Goal: Task Accomplishment & Management: Manage account settings

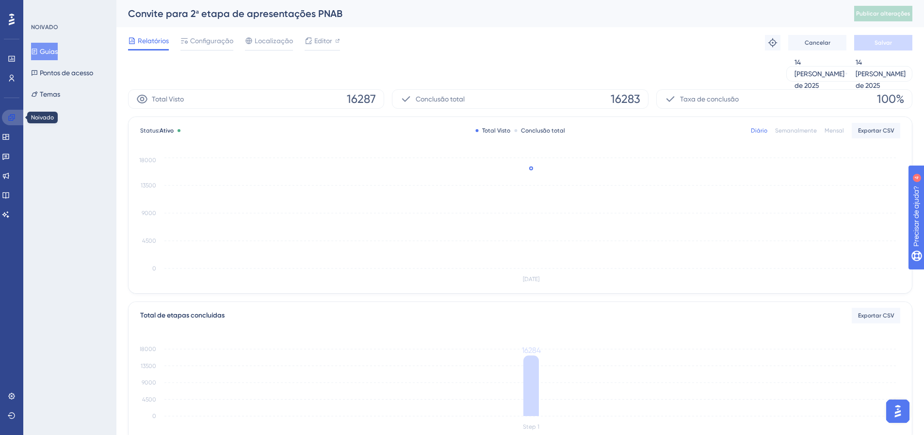
drag, startPoint x: 0, startPoint y: 0, endPoint x: 14, endPoint y: 114, distance: 115.3
click at [14, 114] on icon at bounding box center [11, 117] width 6 height 6
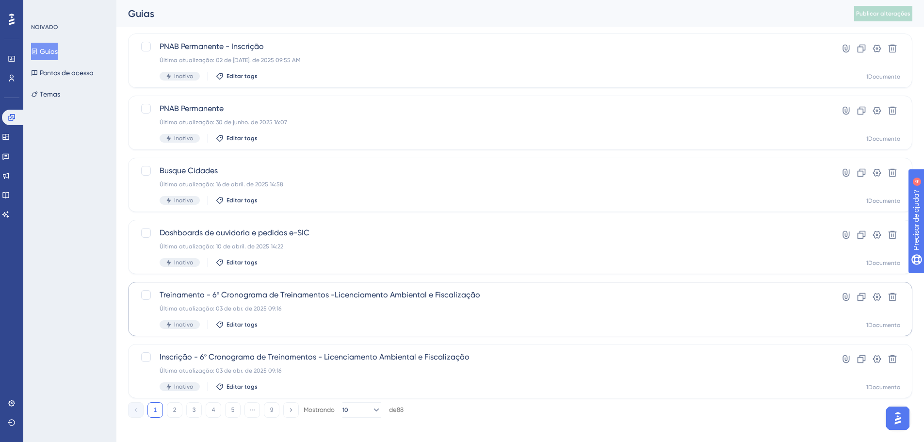
scroll to position [311, 0]
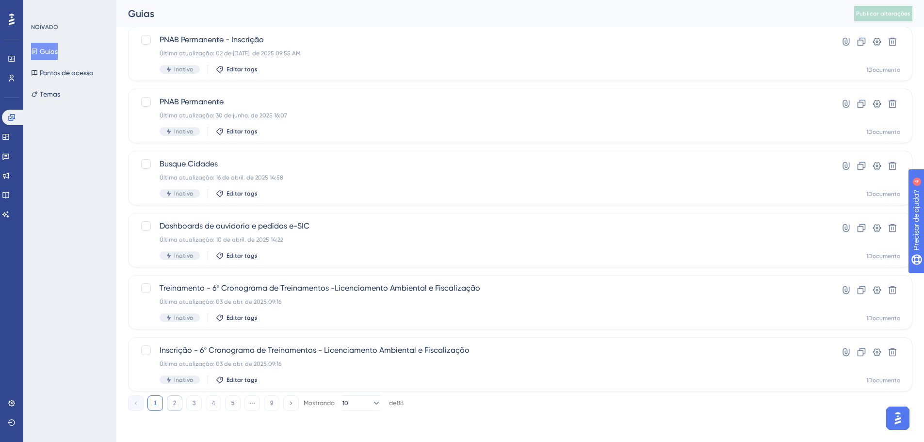
click at [168, 404] on button "2" at bounding box center [175, 403] width 16 height 16
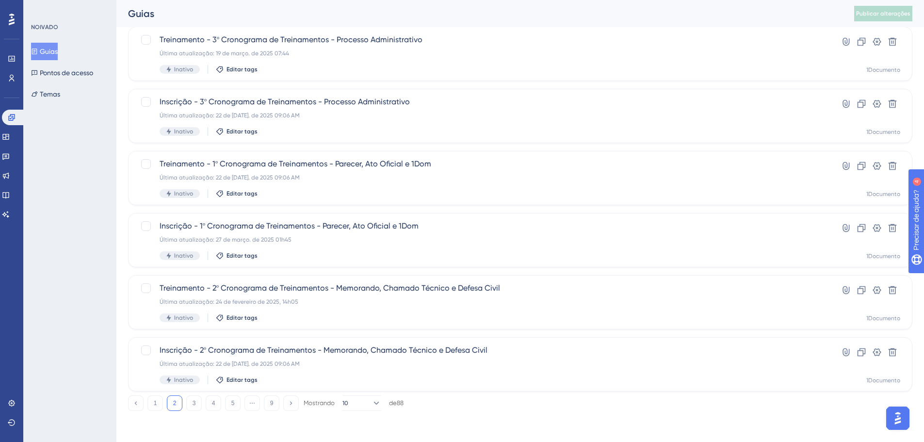
click at [185, 401] on div "1 2 3 4 5 ⋯ 9 Mostrando 10 de 88" at bounding box center [266, 403] width 276 height 16
click at [189, 401] on button "3" at bounding box center [194, 403] width 16 height 16
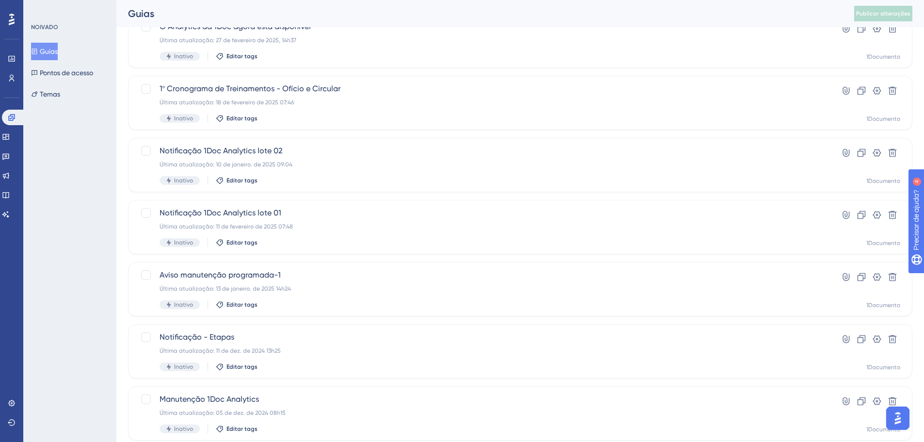
scroll to position [68, 0]
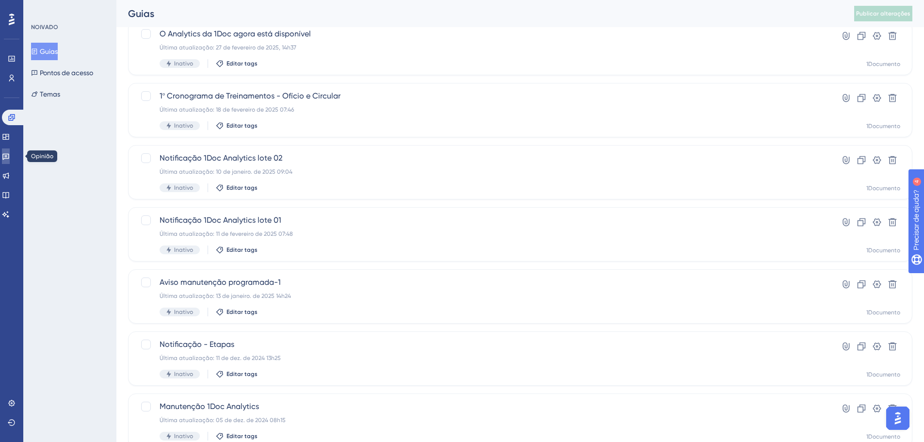
click at [9, 159] on icon at bounding box center [5, 157] width 7 height 6
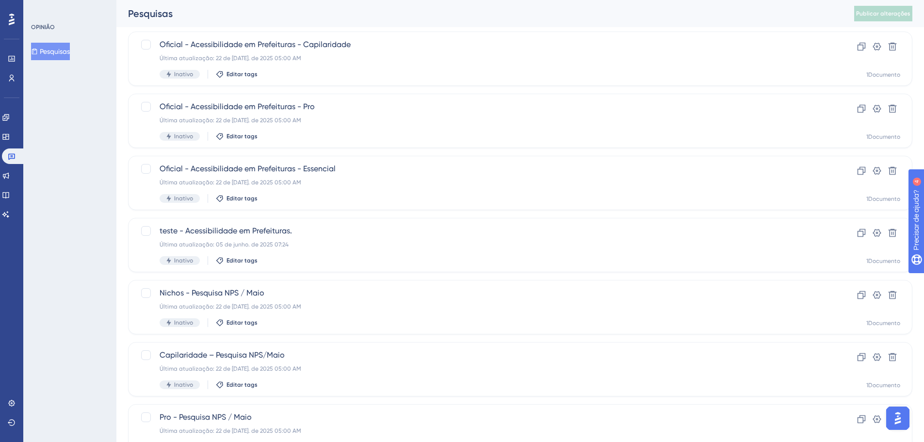
scroll to position [291, 0]
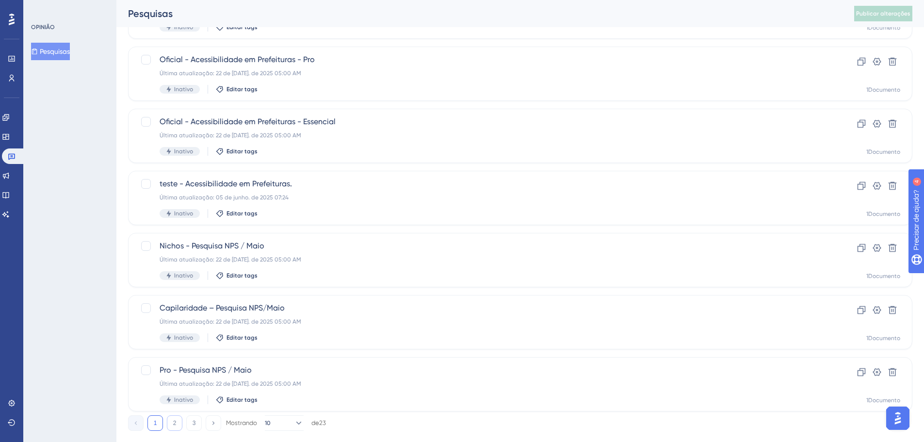
click at [171, 424] on button "2" at bounding box center [175, 423] width 16 height 16
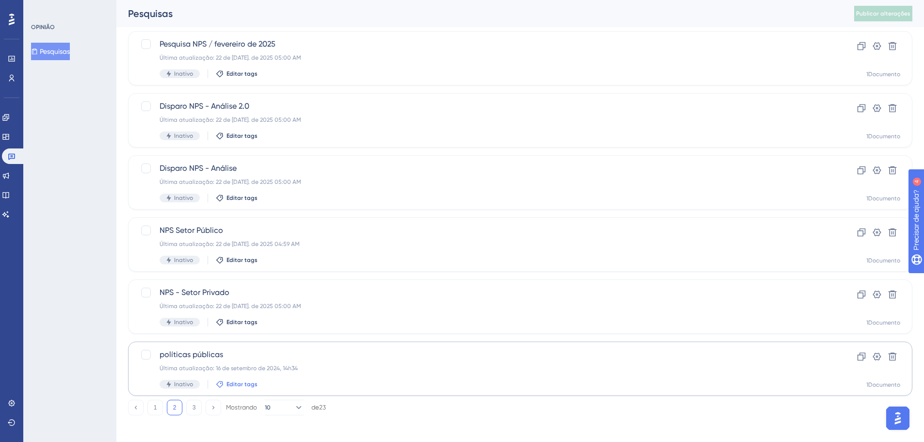
scroll to position [311, 0]
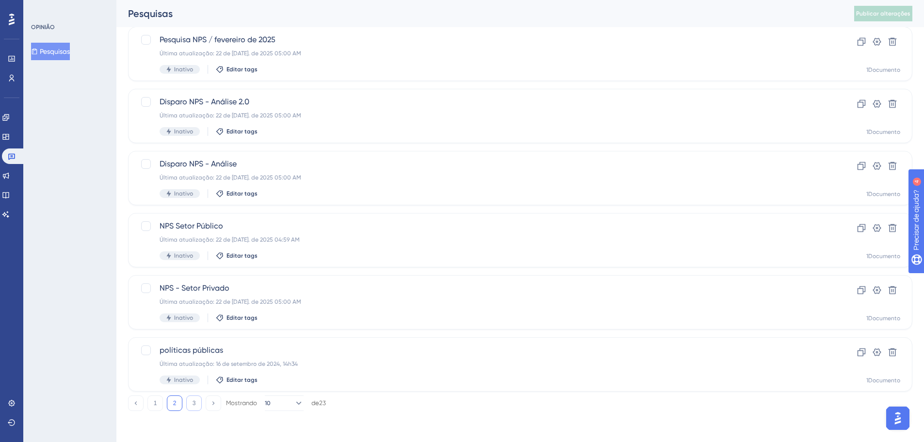
click at [188, 400] on button "3" at bounding box center [194, 403] width 16 height 16
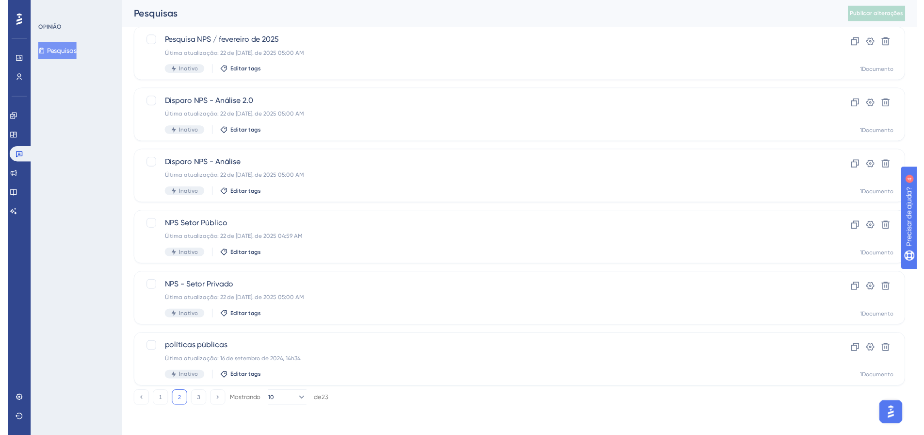
scroll to position [0, 0]
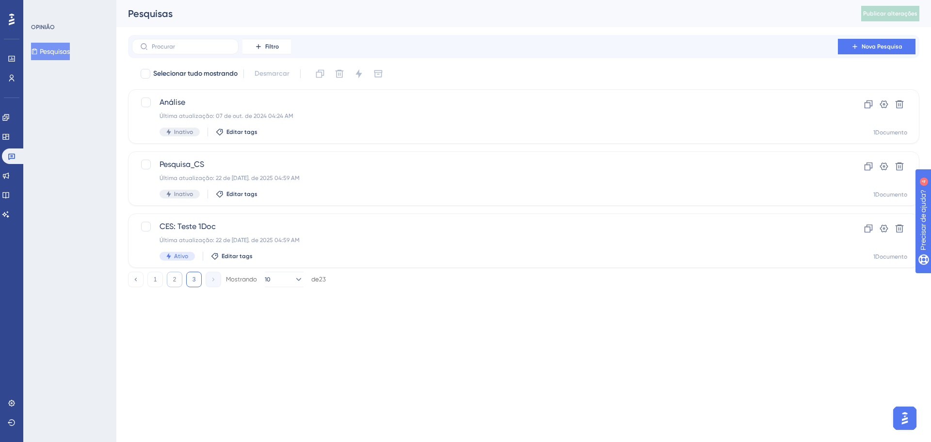
click at [175, 282] on font "2" at bounding box center [174, 279] width 3 height 7
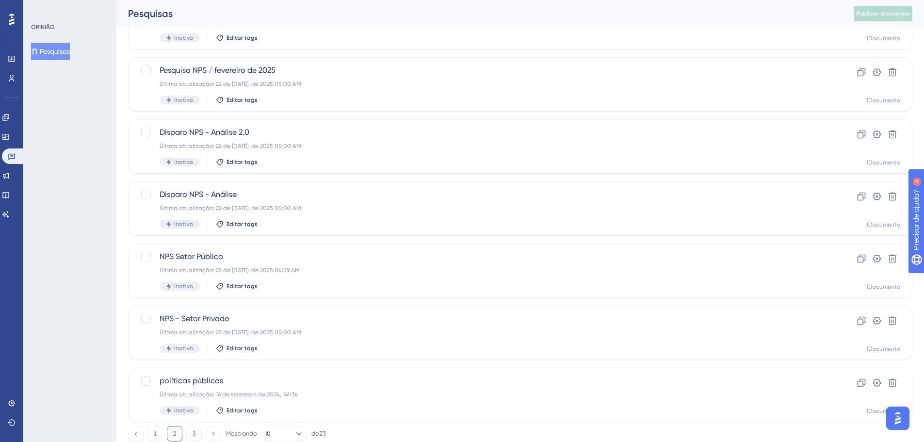
scroll to position [311, 0]
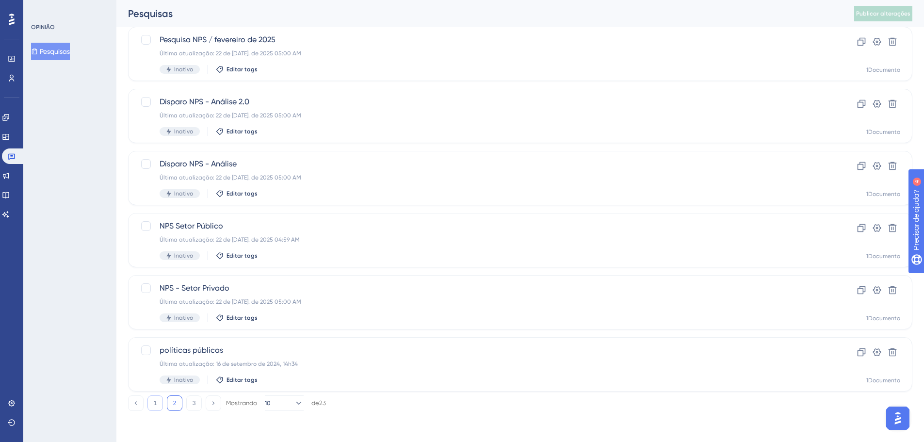
click at [152, 405] on button "1" at bounding box center [155, 403] width 16 height 16
drag, startPoint x: 153, startPoint y: 407, endPoint x: 117, endPoint y: 345, distance: 71.5
click at [153, 407] on button "1" at bounding box center [155, 403] width 16 height 16
click at [172, 403] on button "2" at bounding box center [175, 403] width 16 height 16
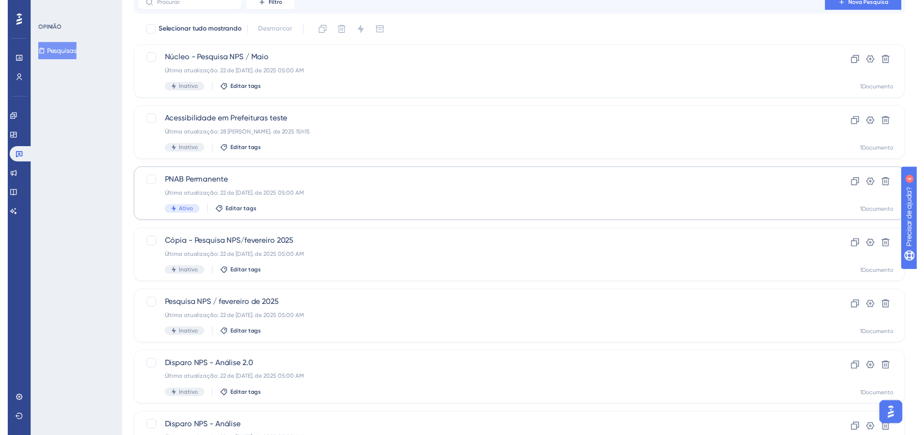
scroll to position [0, 0]
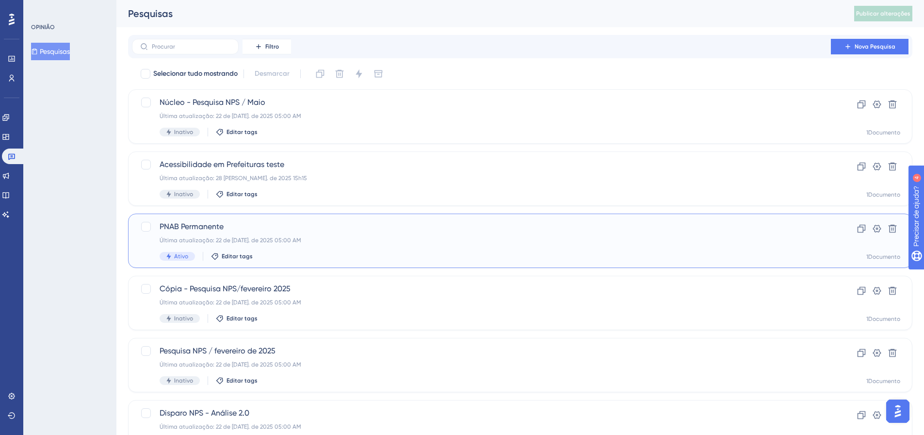
click at [226, 226] on span "PNAB Permanente" at bounding box center [482, 227] width 644 height 12
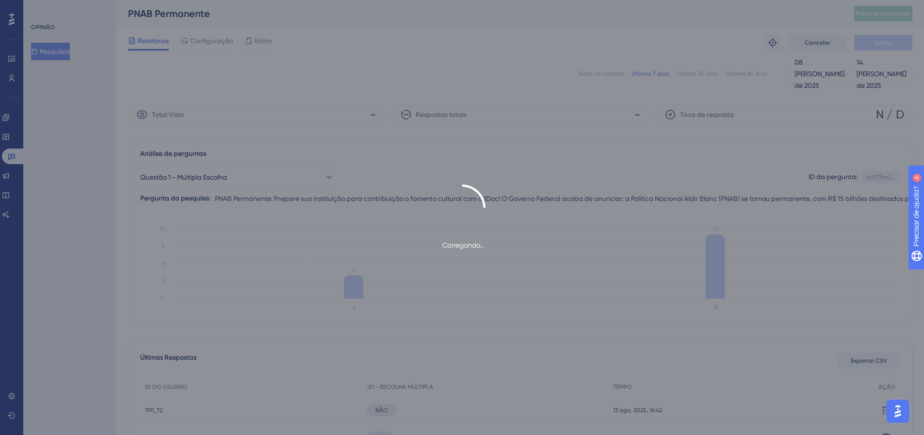
click at [202, 40] on div "Carregando..." at bounding box center [462, 217] width 924 height 435
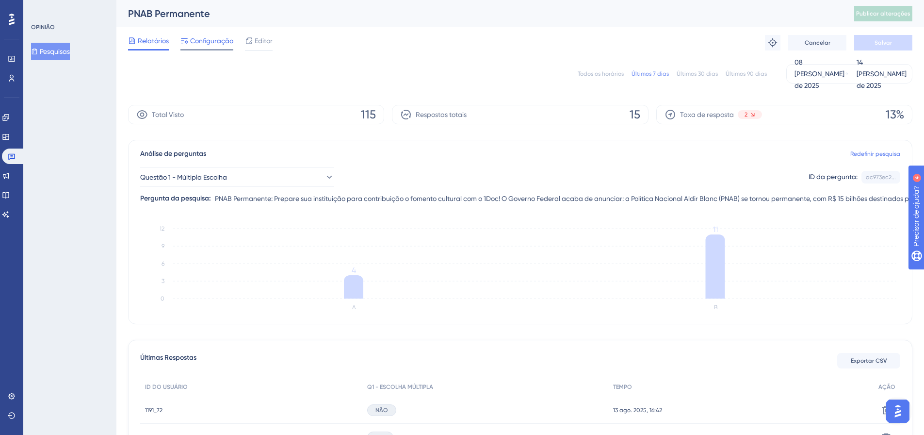
click at [220, 42] on font "Configuração" at bounding box center [211, 41] width 43 height 8
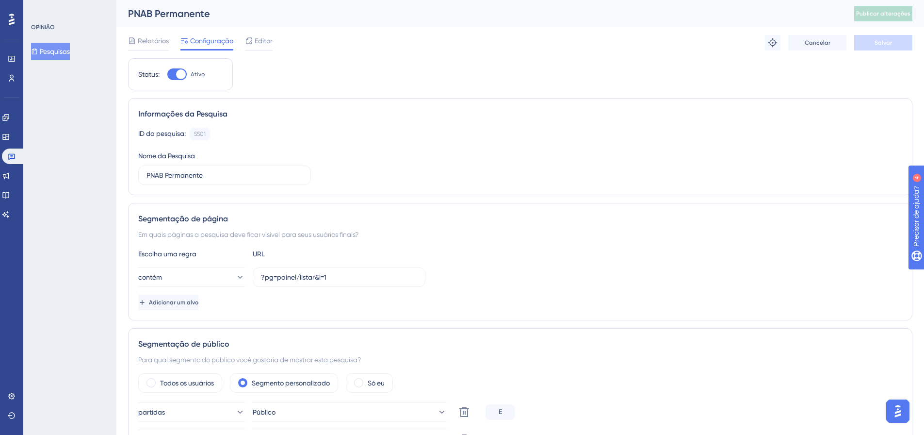
click at [185, 75] on div at bounding box center [176, 74] width 19 height 12
click at [176, 71] on div at bounding box center [176, 74] width 19 height 12
click at [167, 74] on input "Ativo" at bounding box center [167, 74] width 0 height 0
checkbox input "false"
click at [897, 35] on button "Salvar" at bounding box center [883, 43] width 58 height 16
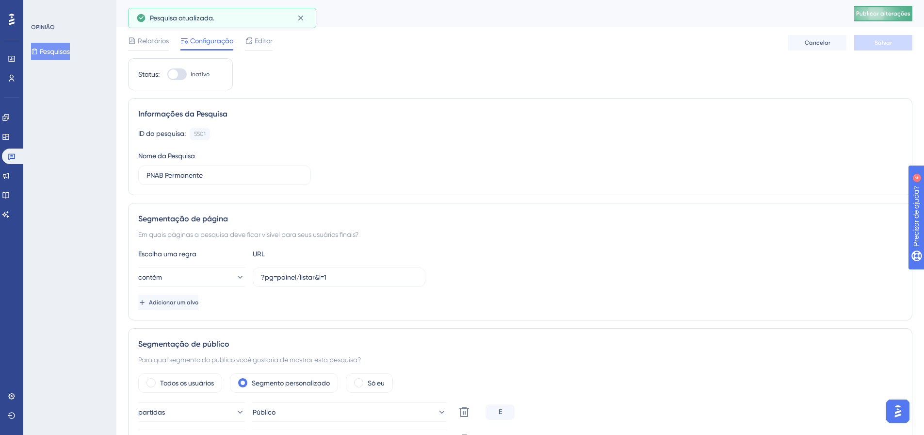
click at [912, 20] on button "Publicar alterações" at bounding box center [883, 14] width 58 height 16
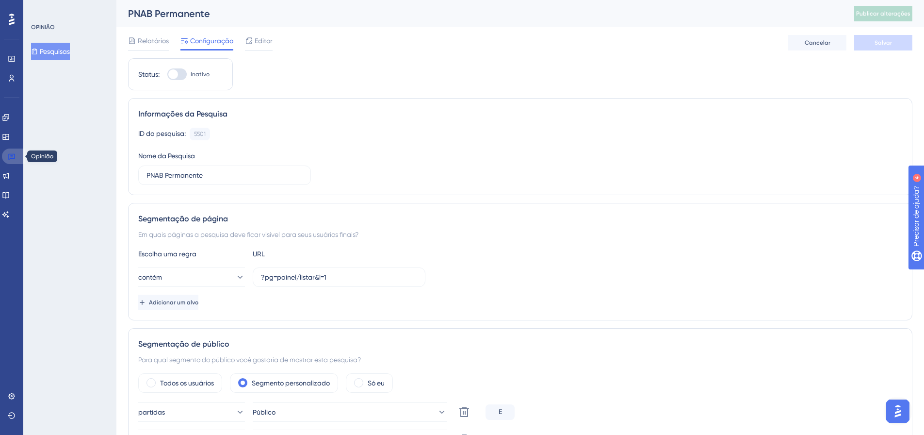
click at [13, 156] on icon at bounding box center [12, 156] width 8 height 8
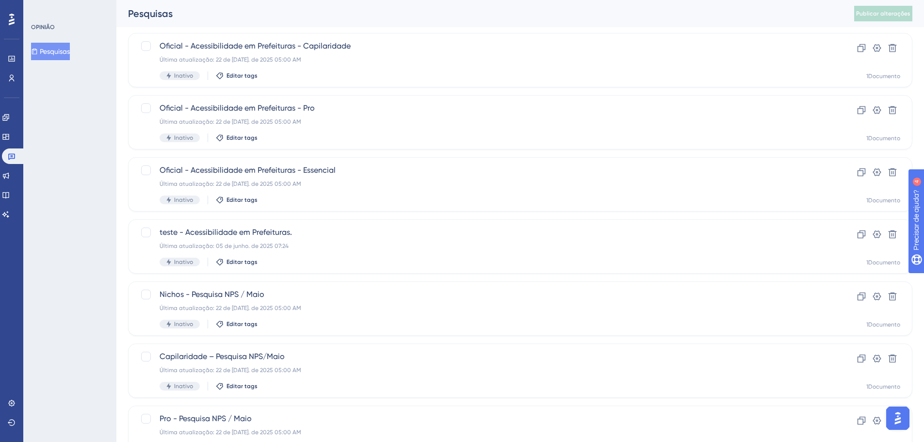
scroll to position [311, 0]
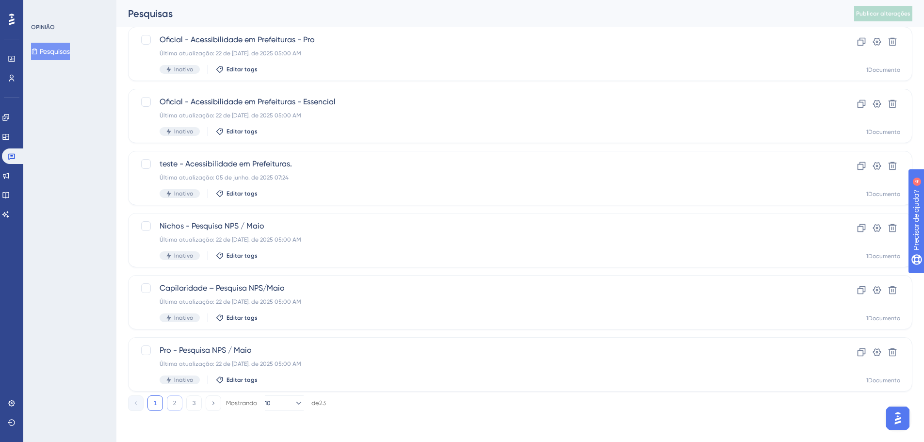
click at [172, 403] on button "2" at bounding box center [175, 403] width 16 height 16
click at [193, 406] on font "3" at bounding box center [194, 403] width 3 height 7
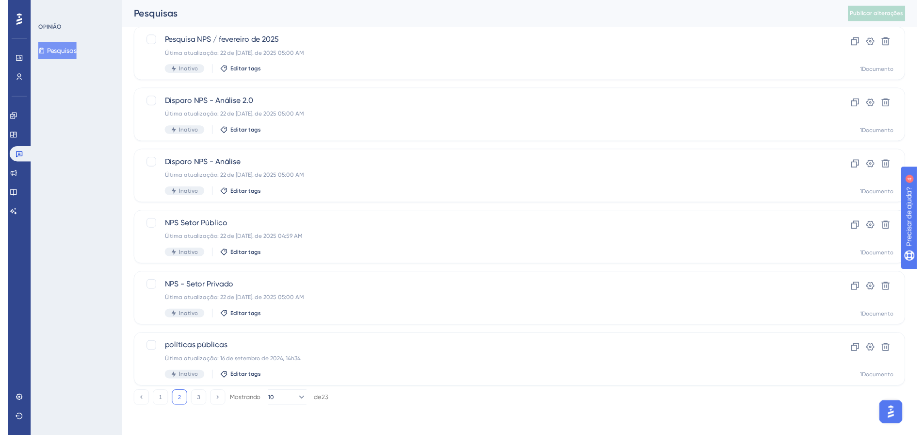
scroll to position [0, 0]
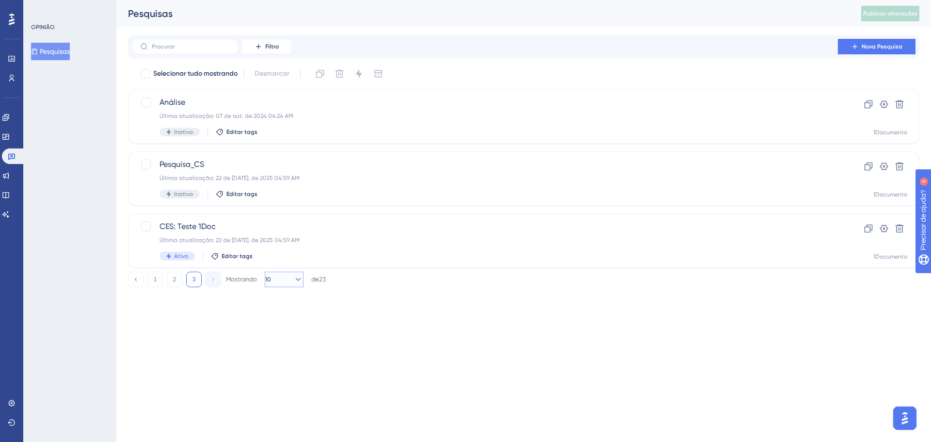
click at [296, 279] on icon at bounding box center [298, 279] width 5 height 3
click at [285, 308] on div "10 10" at bounding box center [284, 306] width 18 height 19
click at [240, 279] on font "Mostrando" at bounding box center [241, 279] width 31 height 7
drag, startPoint x: 240, startPoint y: 280, endPoint x: 284, endPoint y: 280, distance: 44.1
click at [246, 280] on font "Mostrando" at bounding box center [241, 279] width 31 height 7
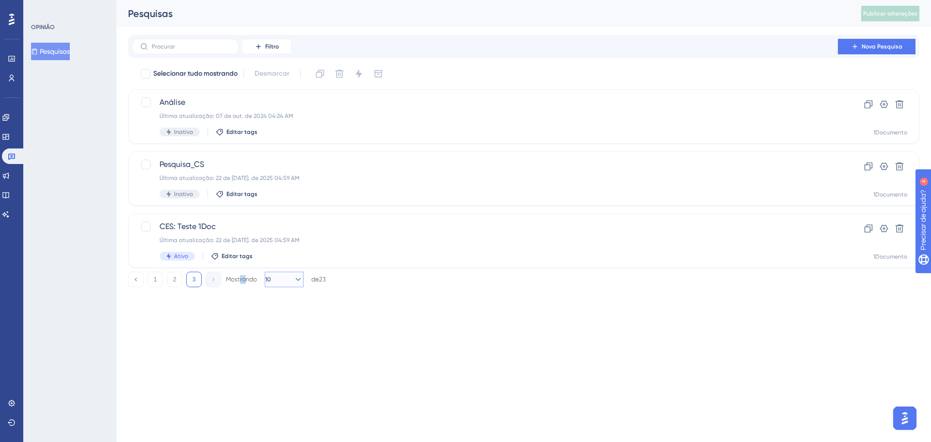
drag, startPoint x: 299, startPoint y: 280, endPoint x: 318, endPoint y: 280, distance: 18.4
click at [318, 280] on div "Mostrando 10 de 23" at bounding box center [276, 280] width 100 height 16
click at [178, 277] on button "2" at bounding box center [175, 280] width 16 height 16
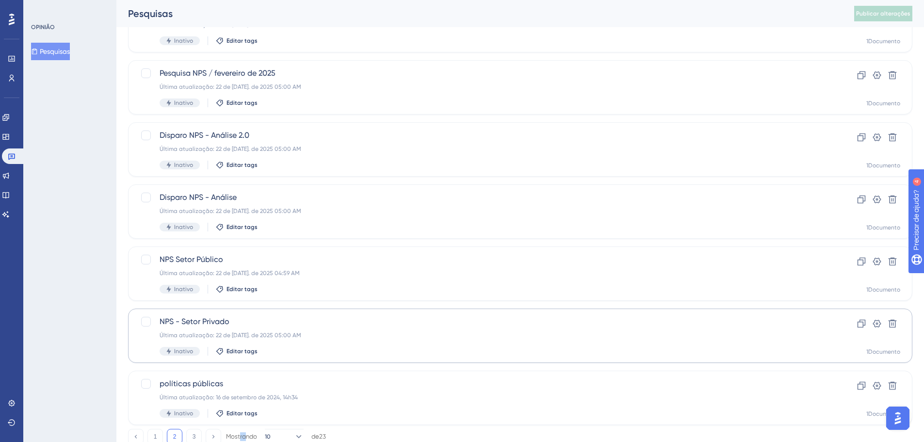
scroll to position [311, 0]
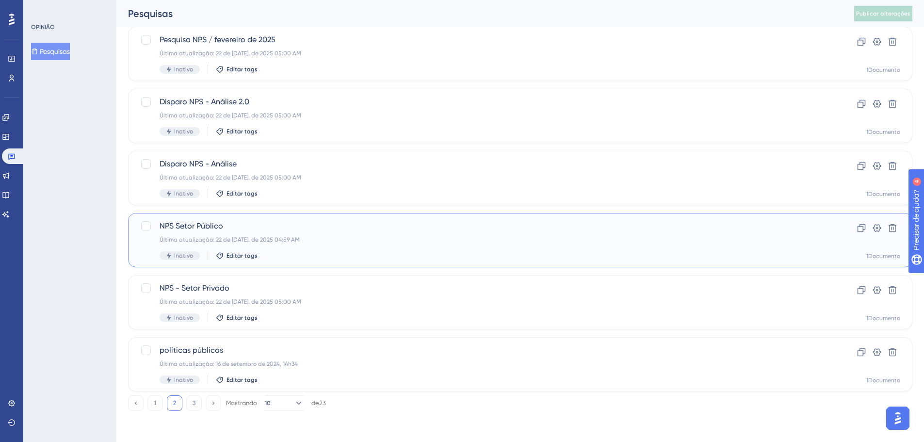
click at [243, 233] on div "NPS Setor Público Última atualização: 22 de jul. de 2025 04:59 AM Inativo Edita…" at bounding box center [482, 240] width 644 height 40
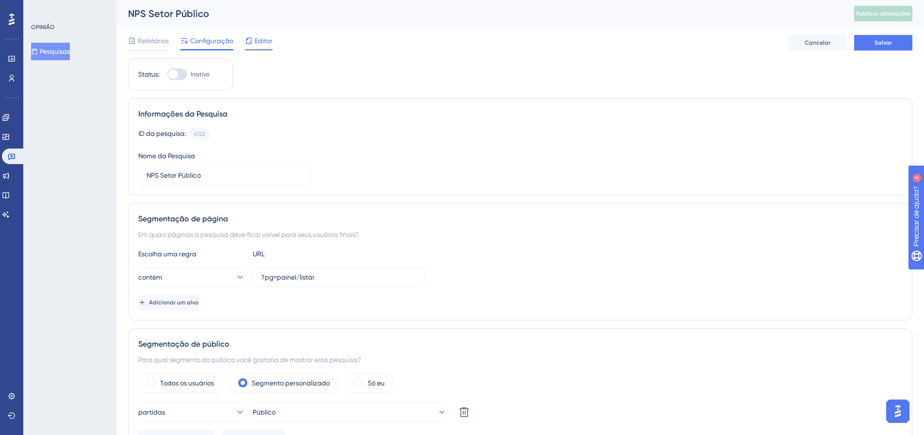
click at [256, 41] on font "Editor" at bounding box center [264, 41] width 18 height 8
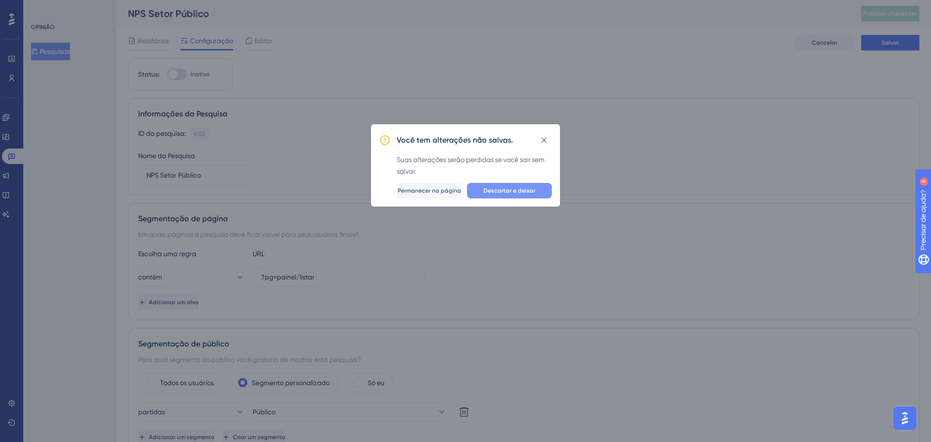
click at [505, 189] on font "Descartar e deixar" at bounding box center [510, 190] width 52 height 7
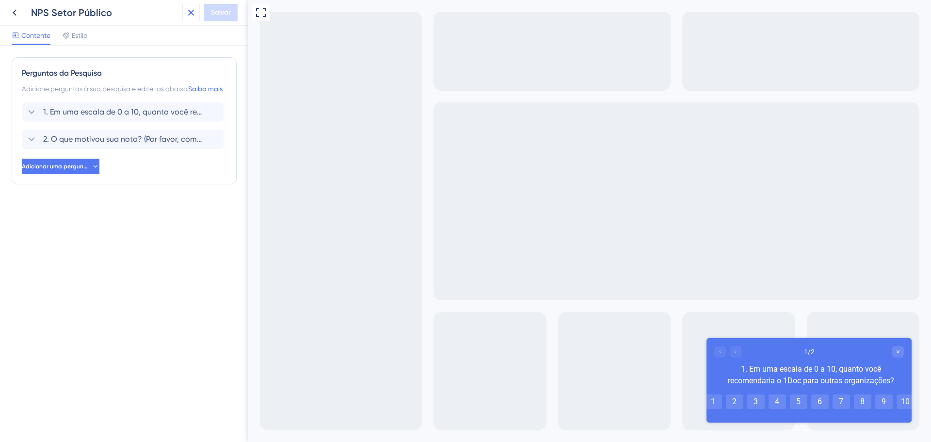
click at [185, 12] on icon at bounding box center [191, 13] width 12 height 12
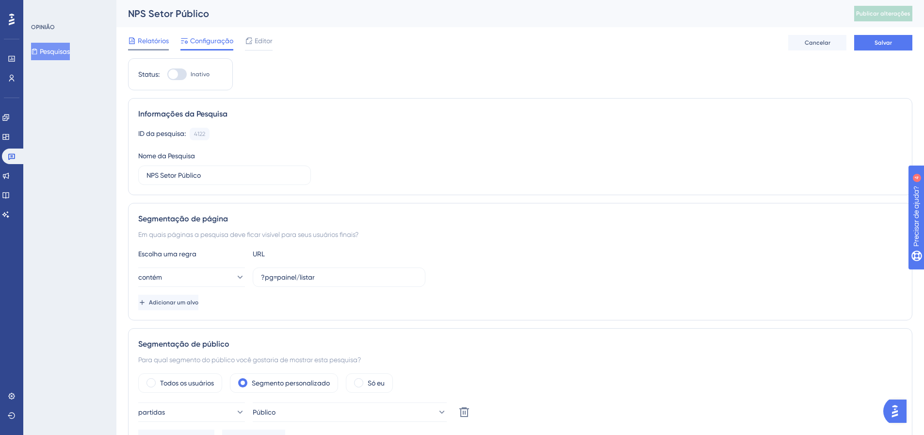
click at [150, 46] on span "Relatórios" at bounding box center [153, 41] width 31 height 12
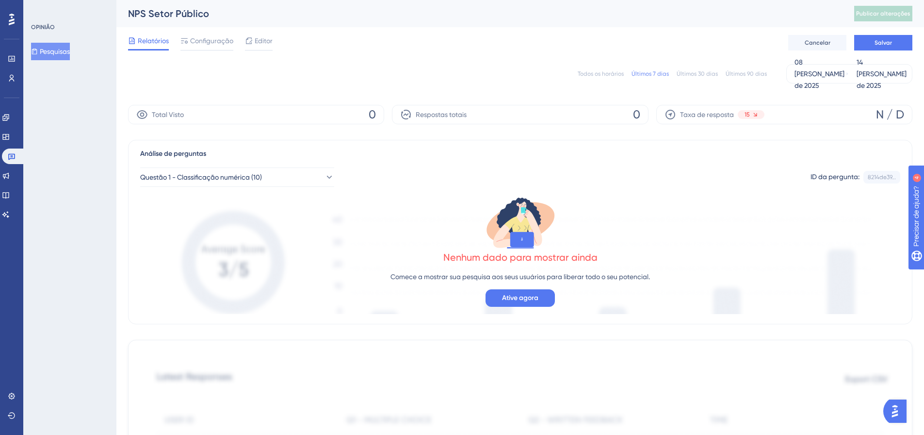
click at [598, 76] on font "Todos os horários" at bounding box center [601, 73] width 46 height 7
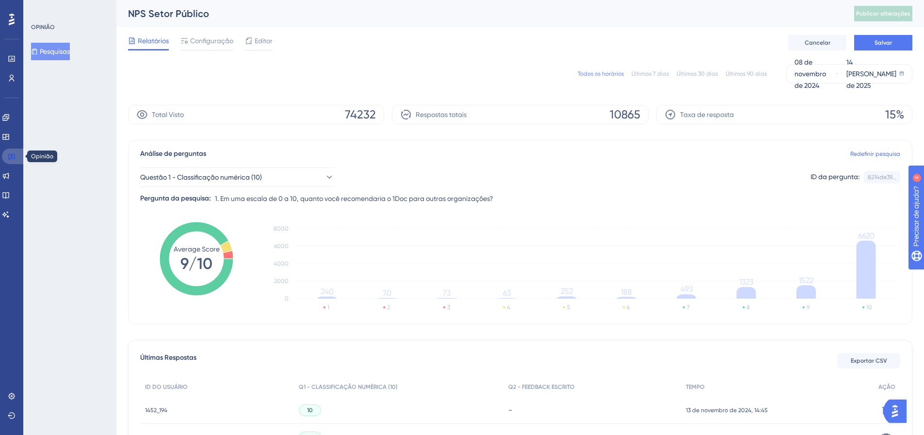
click at [14, 155] on icon at bounding box center [12, 156] width 8 height 8
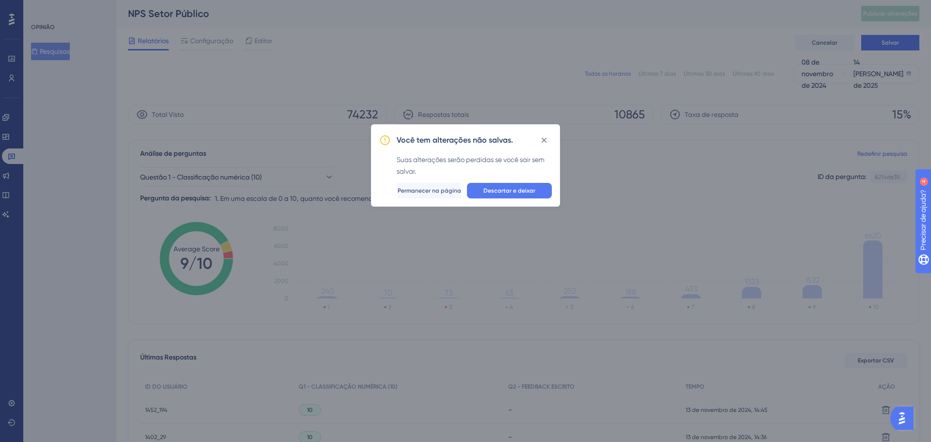
click at [541, 141] on icon at bounding box center [544, 140] width 10 height 10
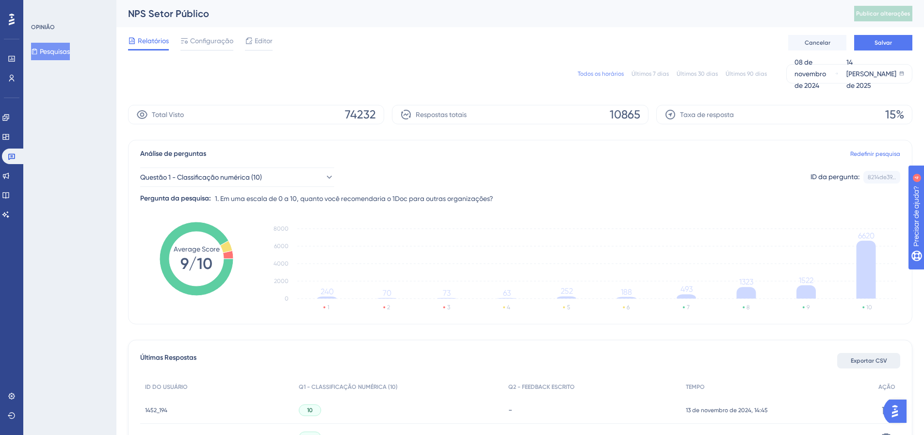
click at [869, 361] on font "Exportar CSV" at bounding box center [869, 360] width 36 height 7
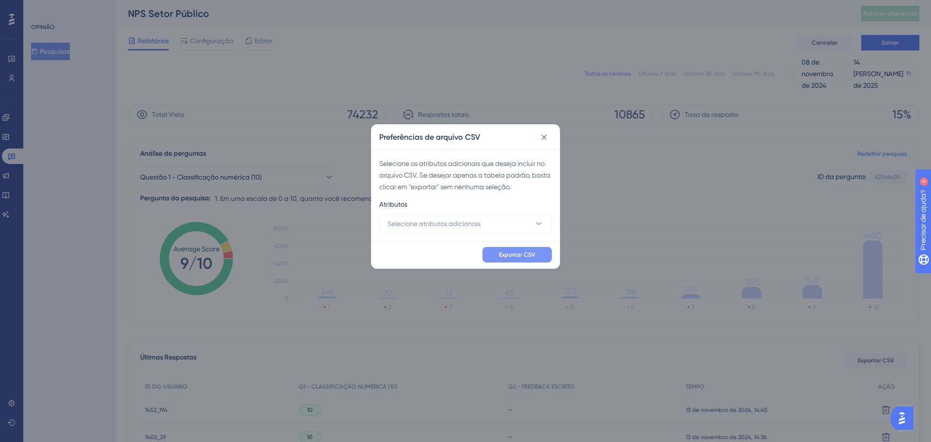
click at [531, 248] on button "Exportar CSV" at bounding box center [517, 255] width 69 height 16
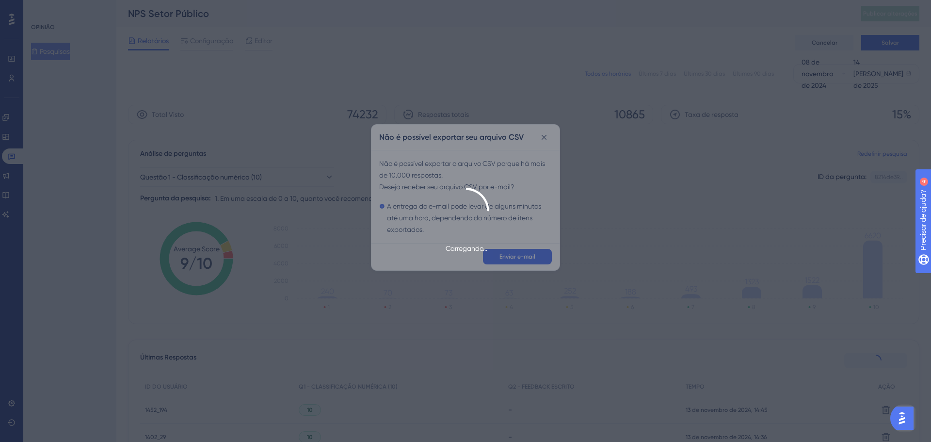
click at [216, 16] on div "Carregando..." at bounding box center [465, 221] width 931 height 442
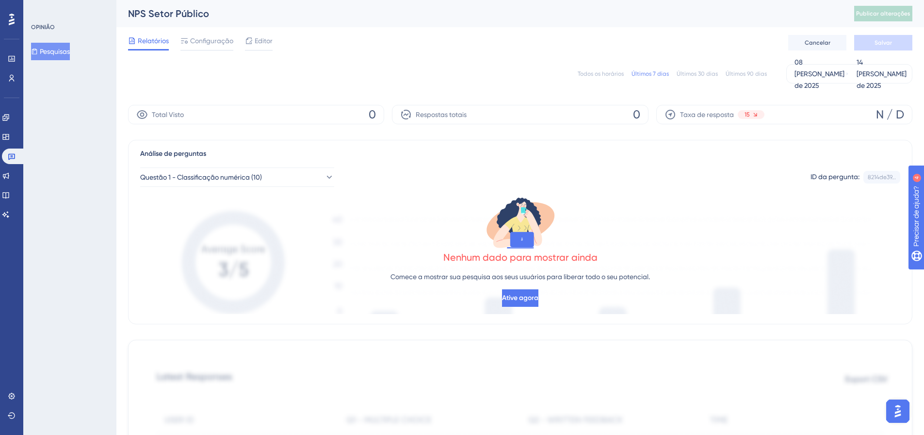
click at [603, 77] on div "Todos os horários" at bounding box center [601, 74] width 46 height 8
click at [603, 71] on font "Todos os horários" at bounding box center [601, 73] width 46 height 7
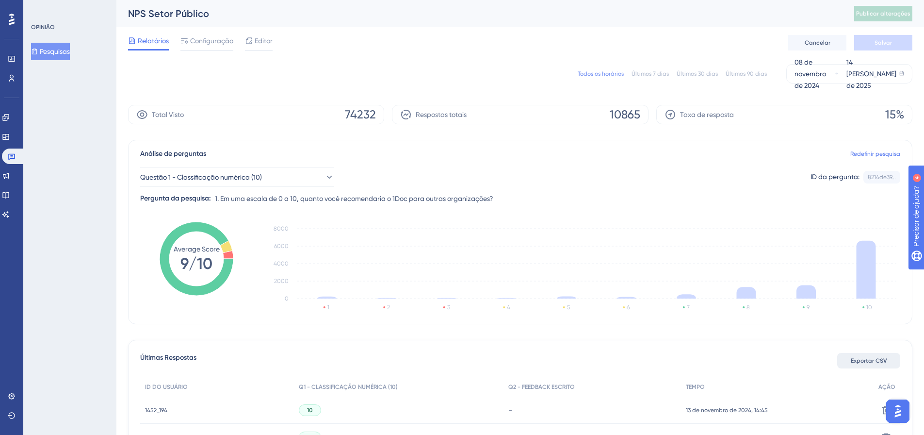
click at [867, 364] on span "Exportar CSV" at bounding box center [869, 361] width 36 height 8
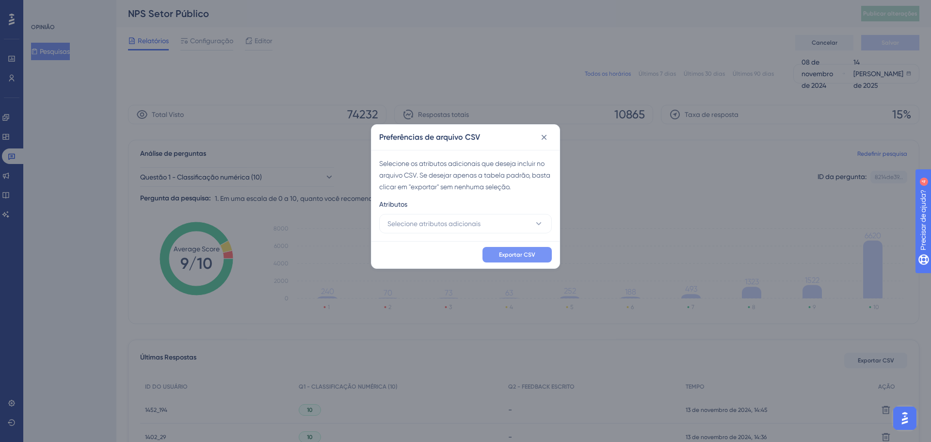
click at [529, 254] on font "Exportar CSV" at bounding box center [517, 254] width 36 height 7
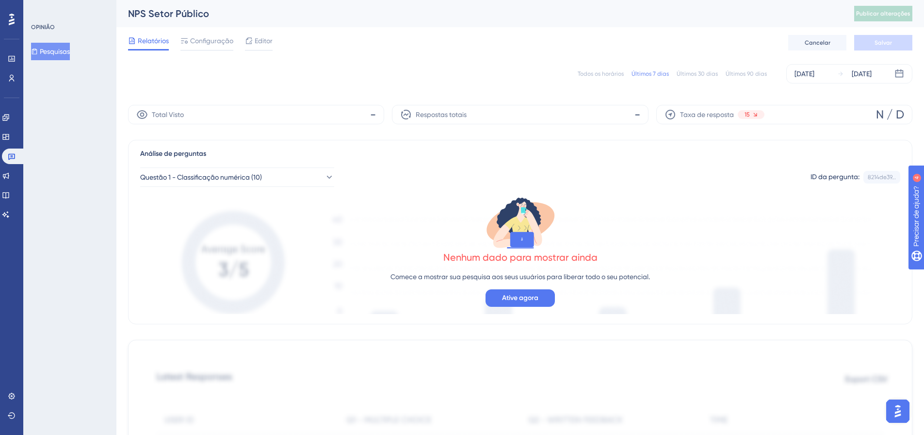
drag, startPoint x: 597, startPoint y: 74, endPoint x: 615, endPoint y: 105, distance: 36.5
click at [596, 74] on font "Todos os horários" at bounding box center [601, 73] width 46 height 7
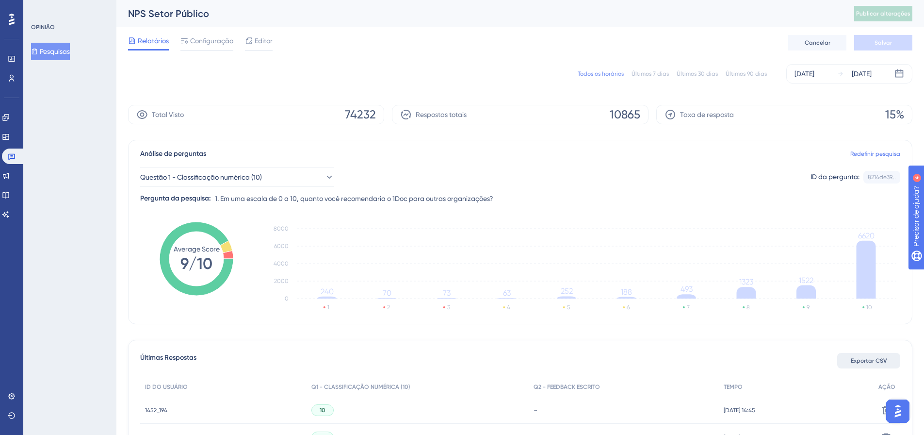
click at [876, 363] on font "Exportar CSV" at bounding box center [869, 360] width 36 height 7
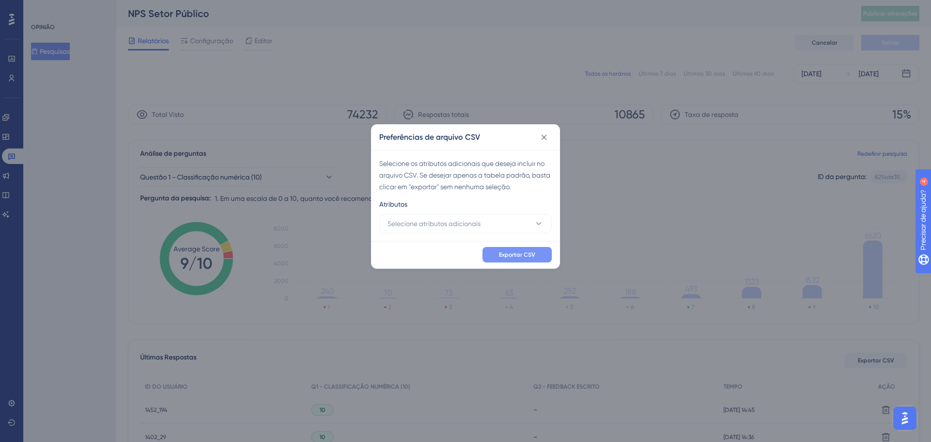
click at [527, 252] on font "Exportar CSV" at bounding box center [517, 254] width 36 height 7
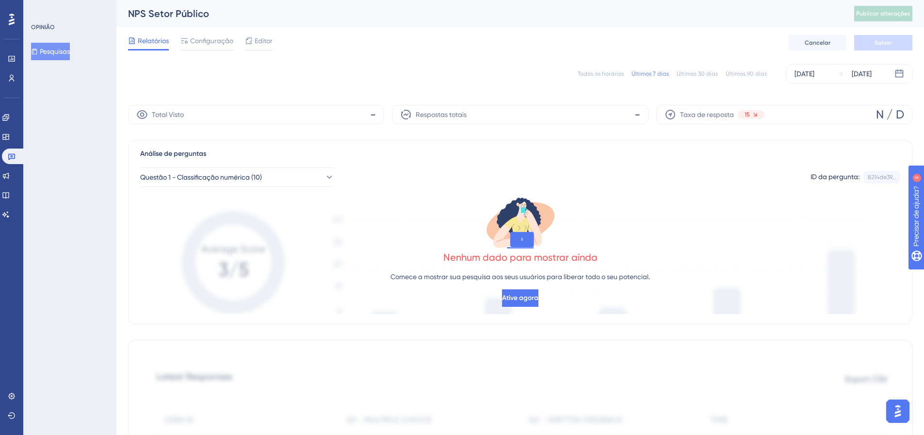
click at [617, 73] on font "Todos os horários" at bounding box center [601, 73] width 46 height 7
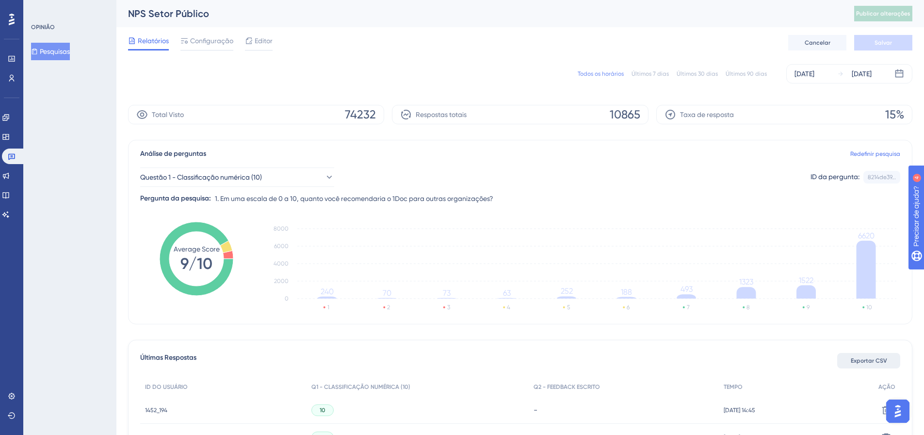
click at [874, 363] on font "Exportar CSV" at bounding box center [869, 360] width 36 height 7
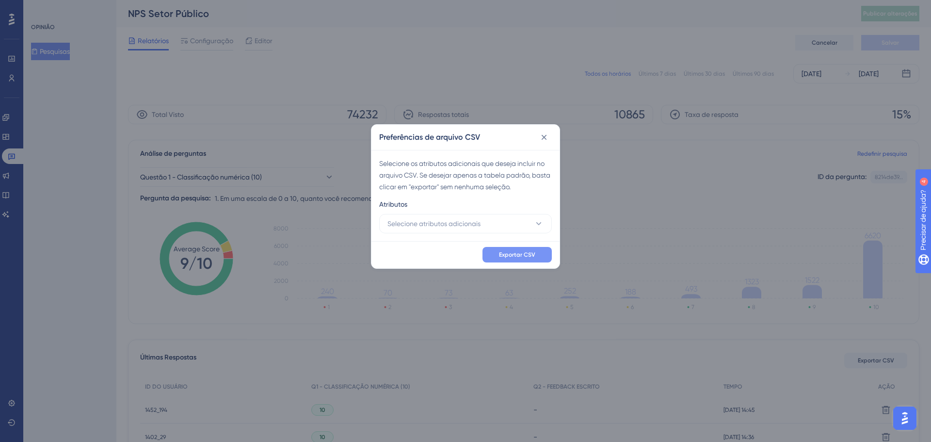
click at [520, 251] on font "Exportar CSV" at bounding box center [517, 254] width 36 height 7
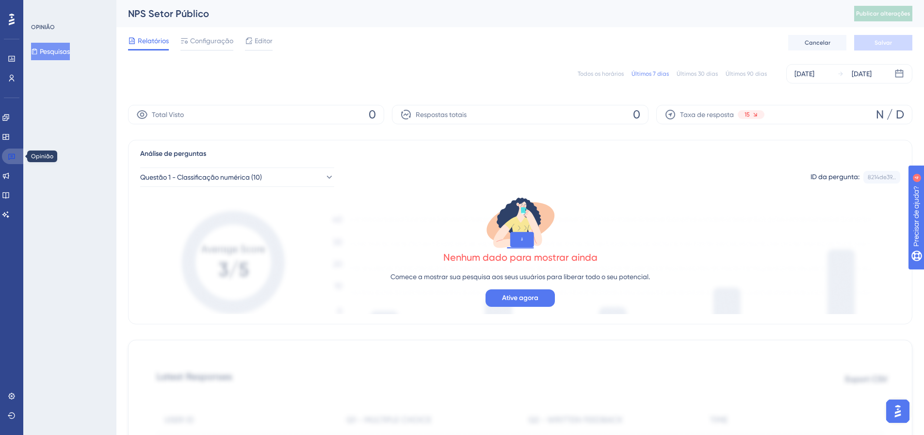
drag, startPoint x: 14, startPoint y: 153, endPoint x: 477, endPoint y: 138, distance: 463.0
click at [14, 153] on icon at bounding box center [12, 156] width 8 height 8
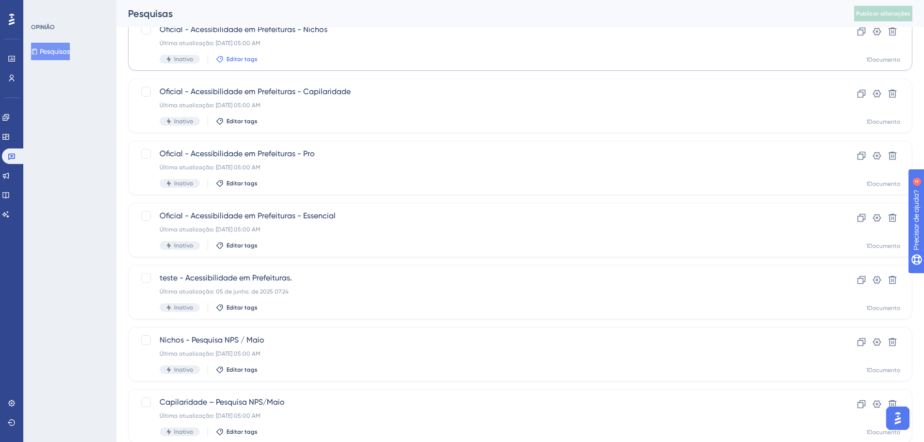
scroll to position [311, 0]
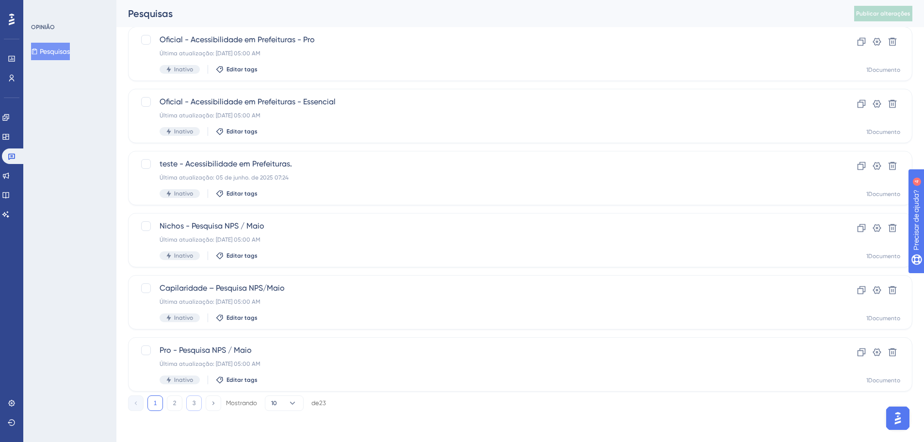
click at [196, 401] on button "3" at bounding box center [194, 403] width 16 height 16
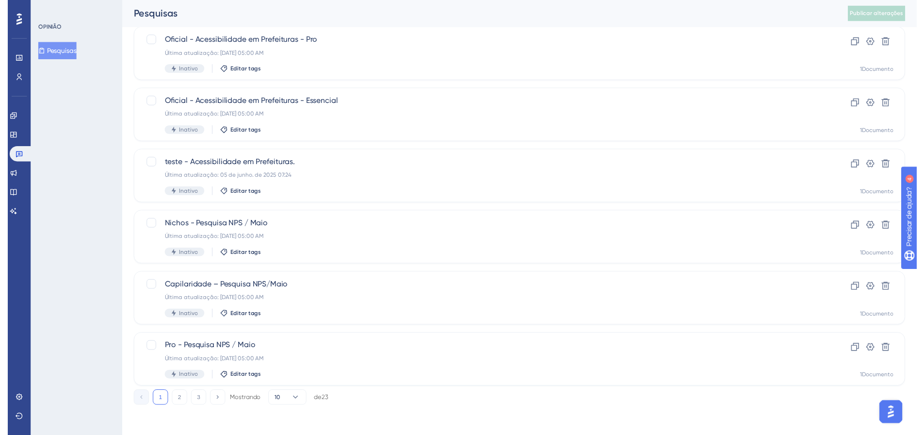
scroll to position [0, 0]
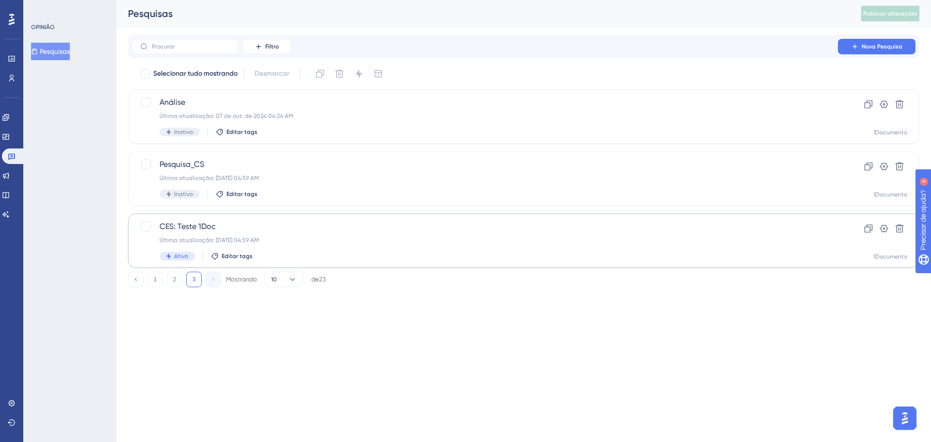
drag, startPoint x: 179, startPoint y: 276, endPoint x: 196, endPoint y: 267, distance: 19.7
click at [178, 276] on button "2" at bounding box center [175, 280] width 16 height 16
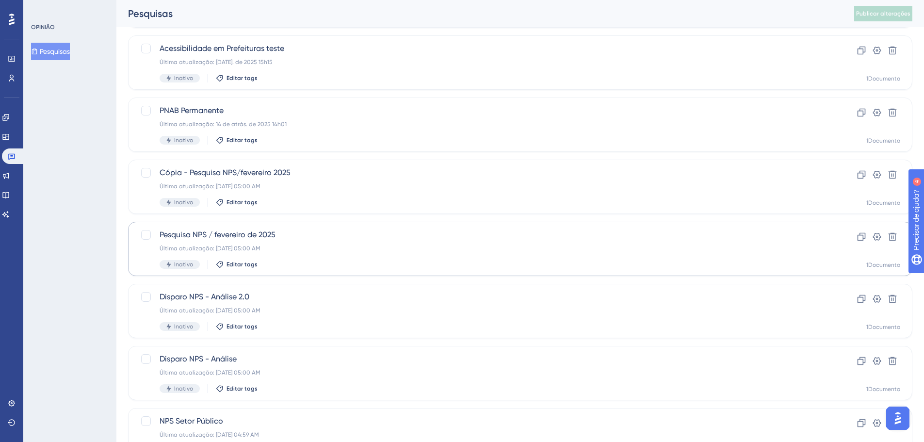
scroll to position [117, 0]
click at [260, 188] on font "Última atualização: [DATE] 05:00 AM" at bounding box center [210, 185] width 101 height 7
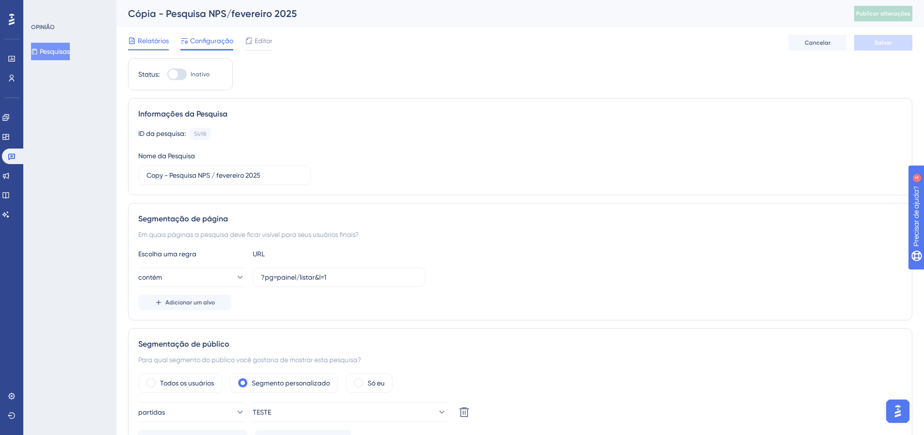
click at [152, 37] on font "Relatórios" at bounding box center [153, 41] width 31 height 8
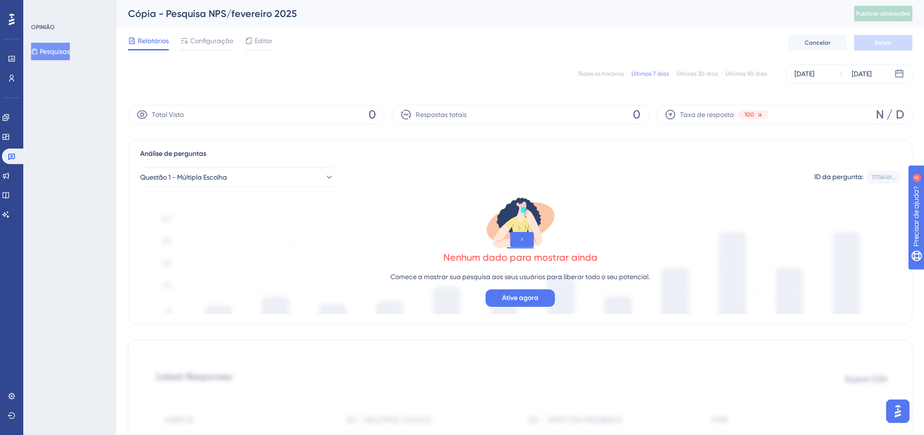
click at [601, 71] on font "Todos os horários" at bounding box center [601, 73] width 46 height 7
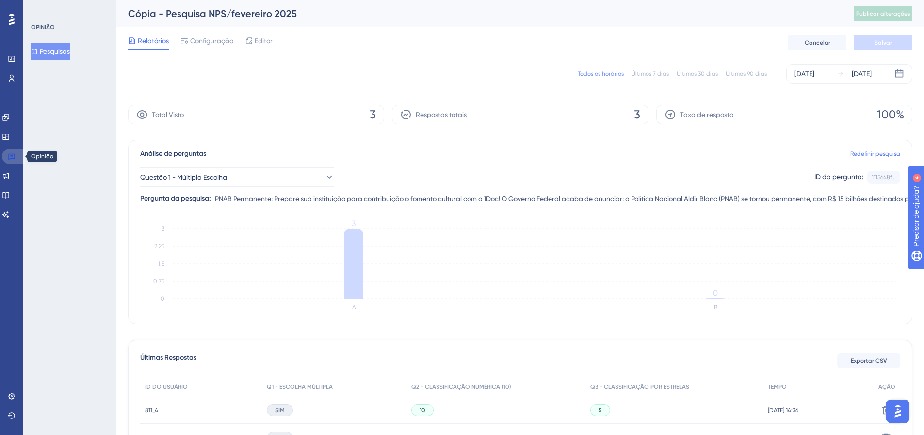
click at [9, 150] on link at bounding box center [13, 156] width 23 height 16
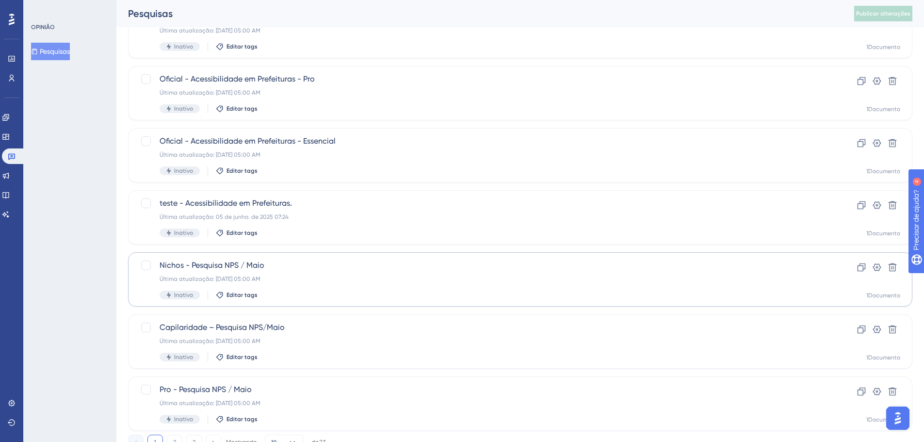
scroll to position [311, 0]
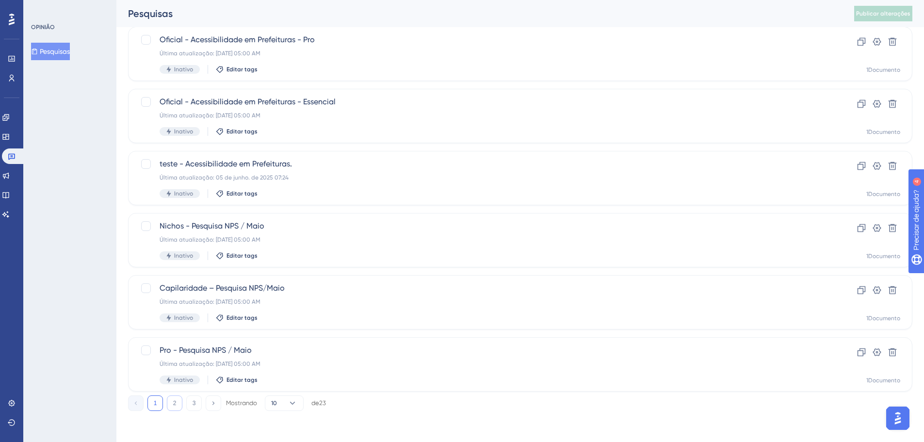
click at [177, 397] on button "2" at bounding box center [175, 403] width 16 height 16
click at [157, 401] on button "1" at bounding box center [155, 403] width 16 height 16
click at [171, 403] on button "2" at bounding box center [175, 403] width 16 height 16
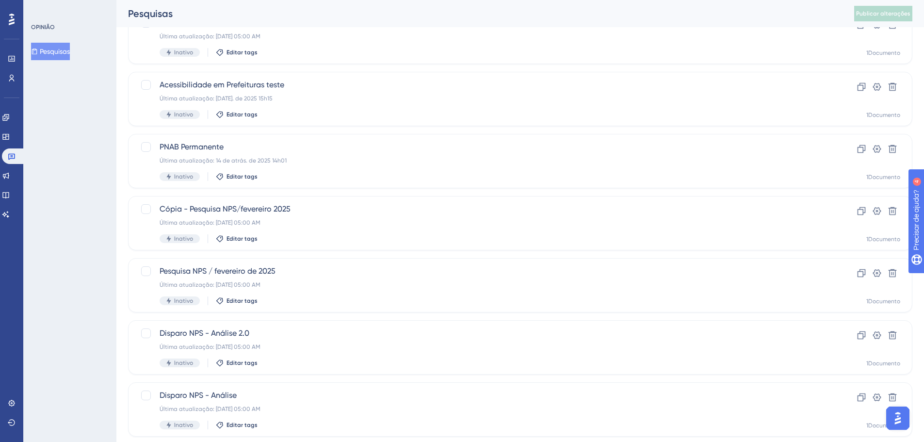
scroll to position [68, 0]
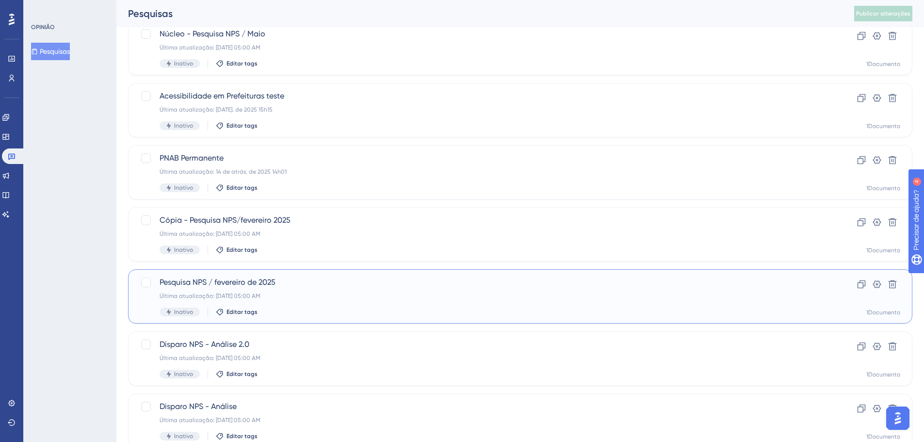
click at [227, 294] on font "Última atualização: [DATE] 05:00 AM" at bounding box center [210, 295] width 101 height 7
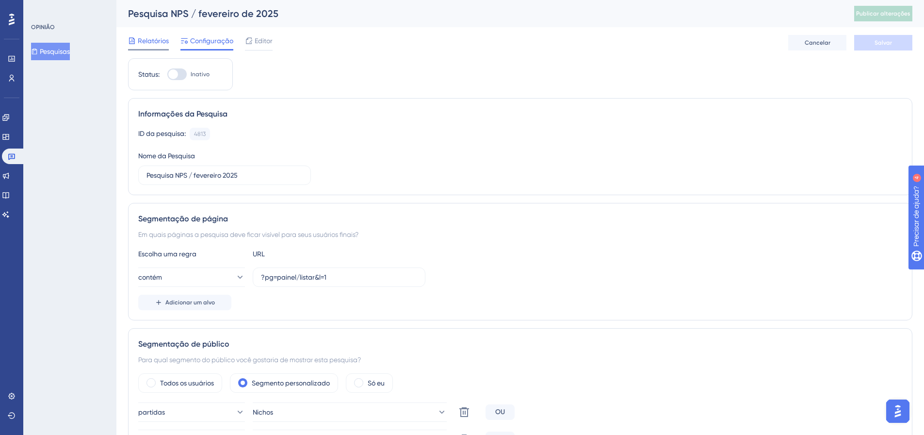
click at [149, 42] on font "Relatórios" at bounding box center [153, 41] width 31 height 8
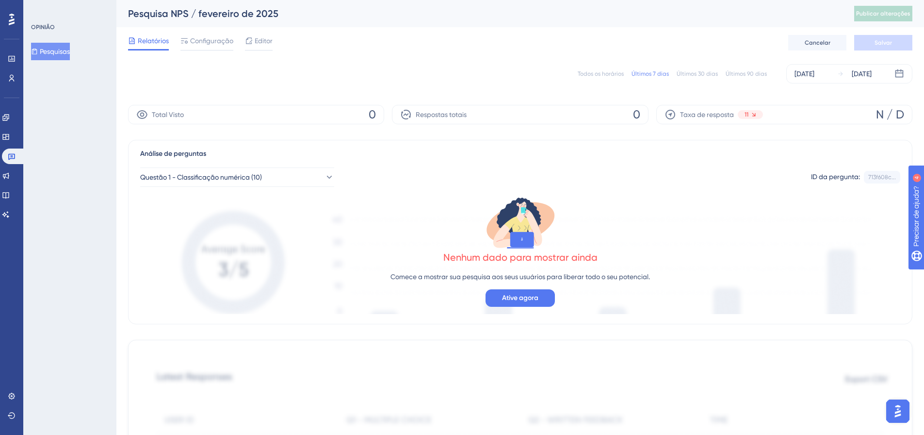
click at [610, 73] on font "Todos os horários" at bounding box center [601, 73] width 46 height 7
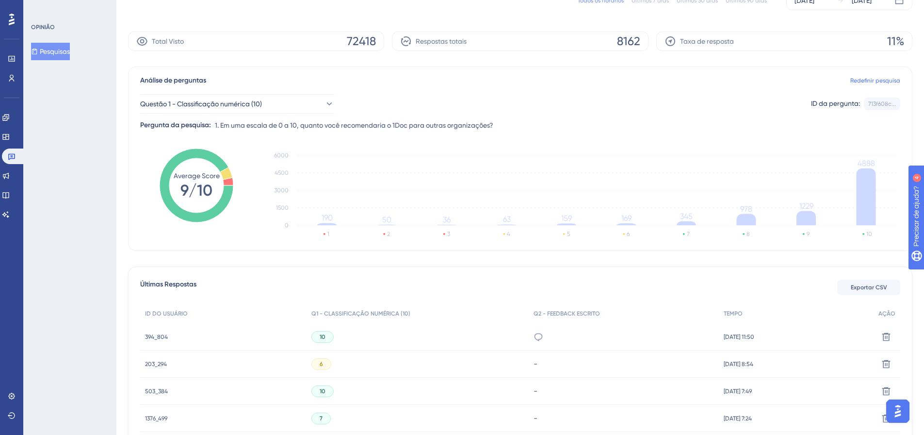
scroll to position [146, 0]
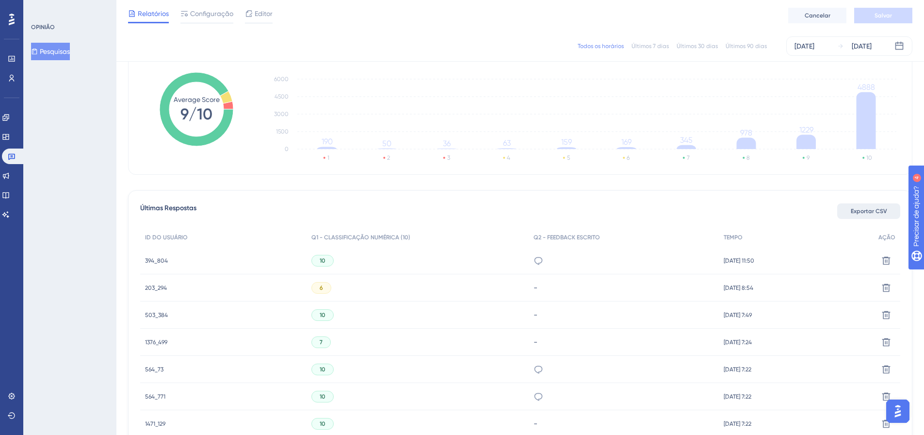
click at [863, 210] on font "Exportar CSV" at bounding box center [869, 211] width 36 height 7
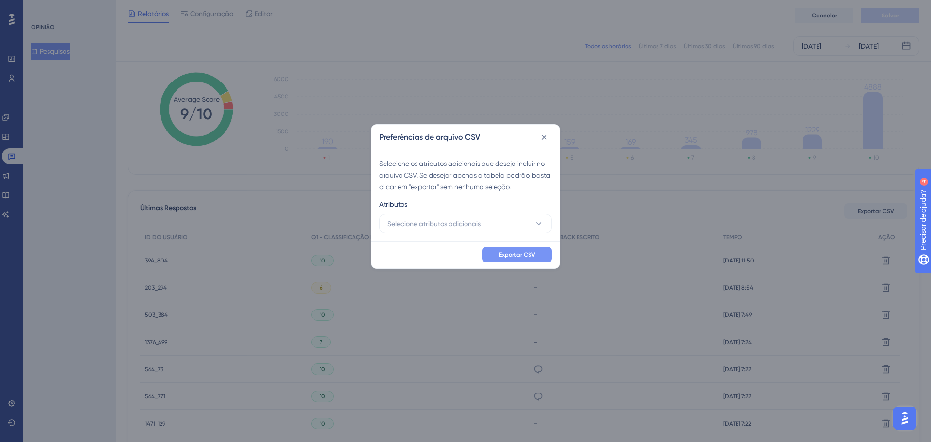
click at [525, 255] on font "Exportar CSV" at bounding box center [517, 254] width 36 height 7
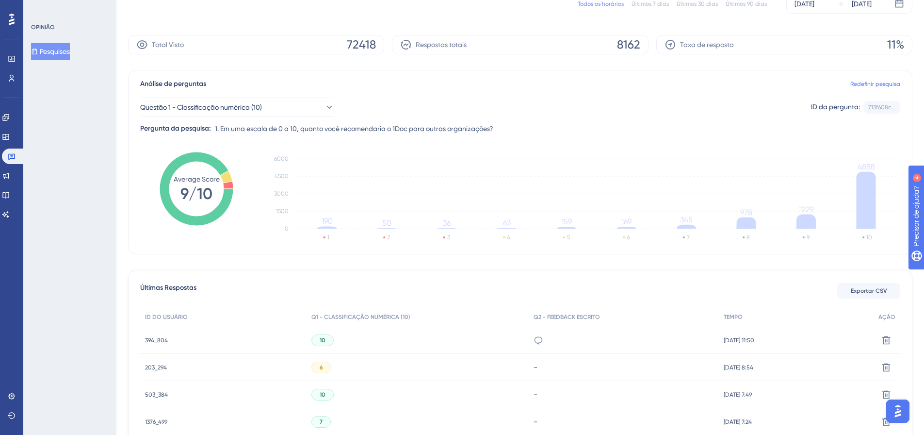
scroll to position [0, 0]
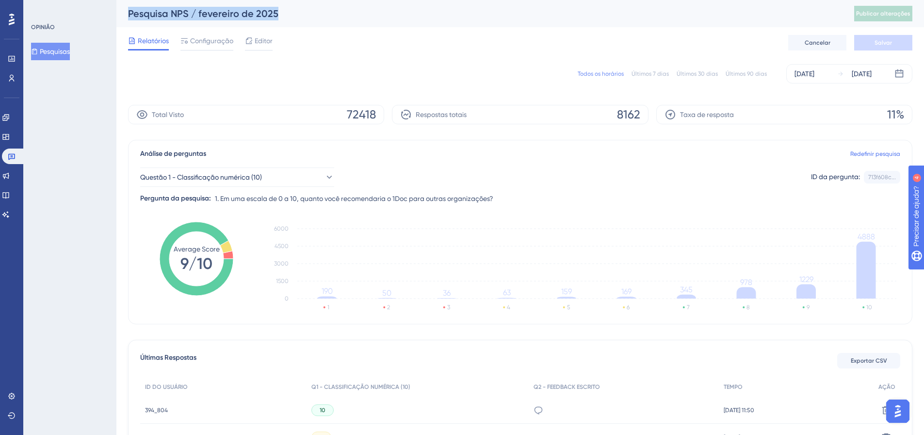
drag, startPoint x: 249, startPoint y: 13, endPoint x: 16, endPoint y: 126, distance: 258.8
click at [124, 14] on div "Pesquisa NPS / fevereiro de 2025 Publicar alterações" at bounding box center [520, 13] width 808 height 27
copy font "Pesquisa NPS / fevereiro de 2025"
